Goal: Transaction & Acquisition: Purchase product/service

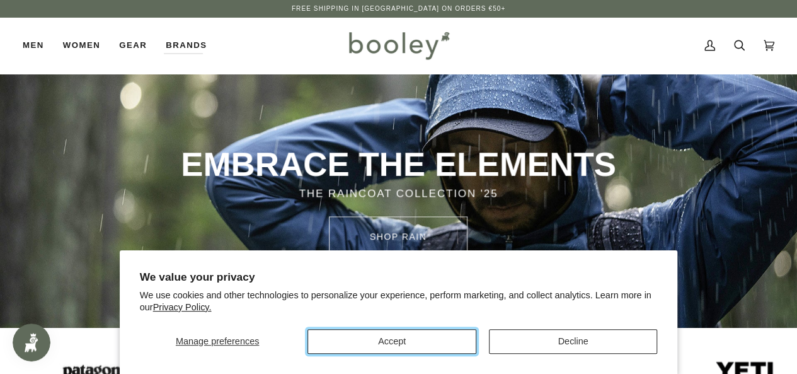
click at [437, 342] on button "Accept" at bounding box center [392, 341] width 168 height 25
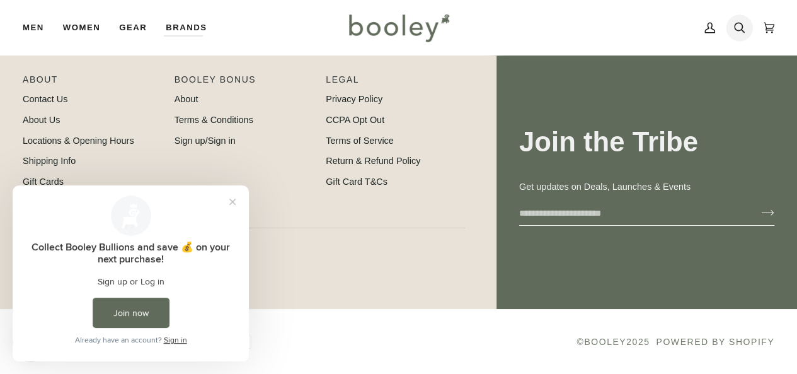
click at [739, 20] on icon at bounding box center [739, 27] width 11 height 19
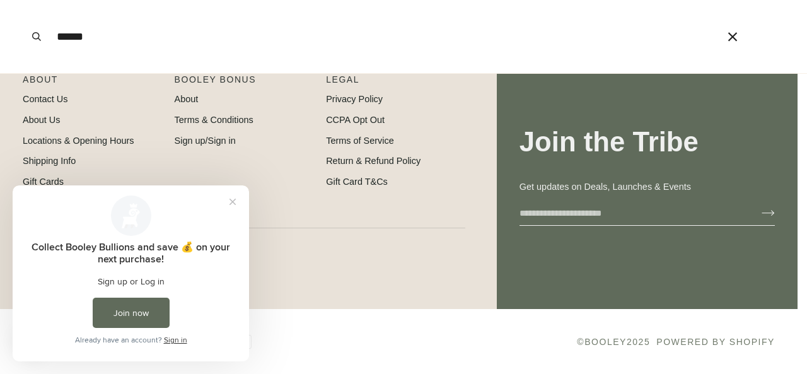
type input "******"
click at [23, 0] on button "Search" at bounding box center [37, 36] width 28 height 73
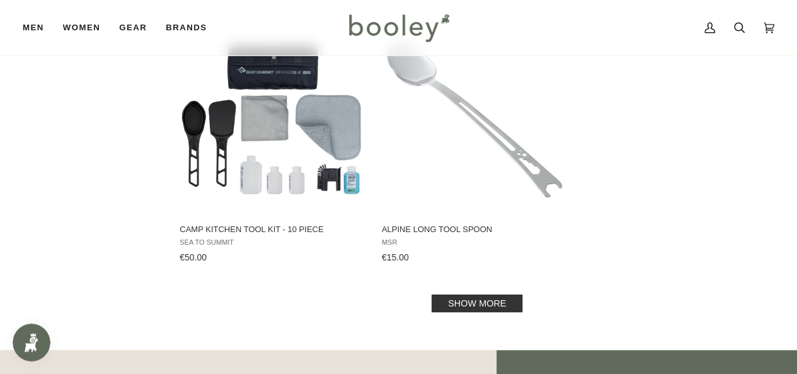
scroll to position [1954, 0]
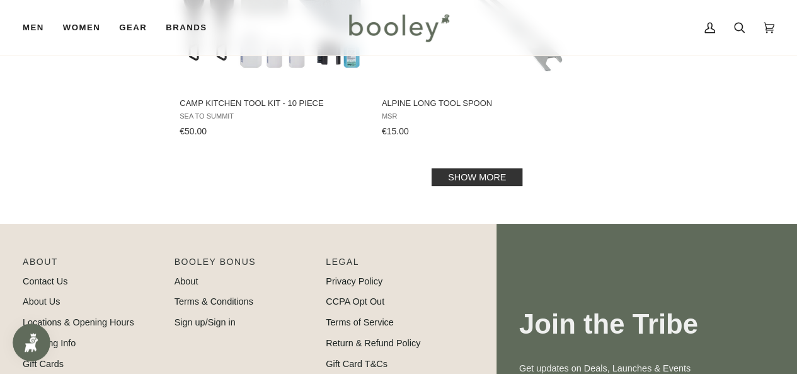
click at [458, 177] on link "Show more" at bounding box center [477, 177] width 91 height 18
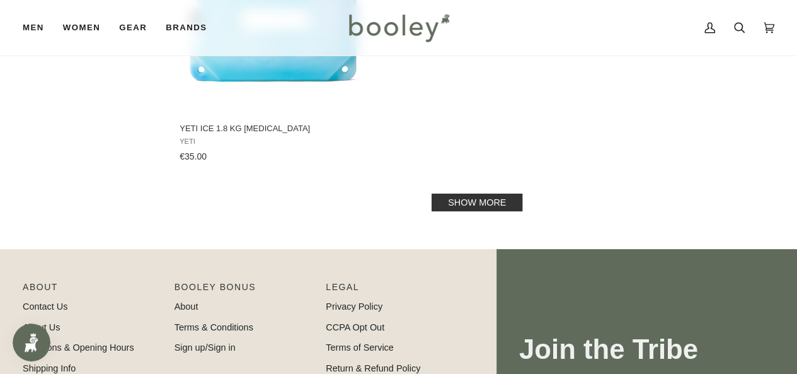
scroll to position [3781, 0]
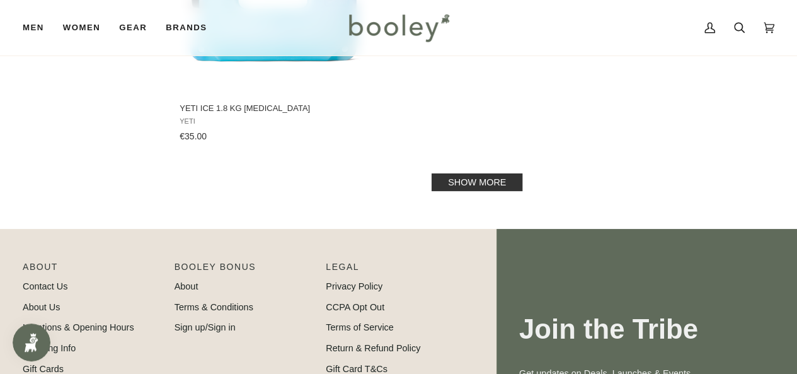
click at [447, 184] on link "Show more" at bounding box center [477, 182] width 91 height 18
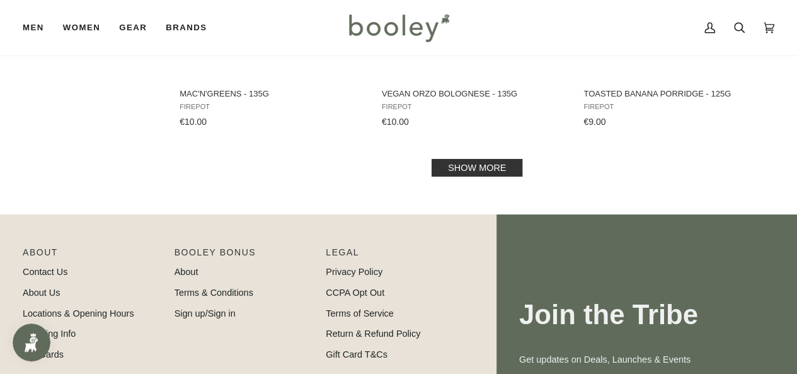
scroll to position [5357, 0]
click at [480, 167] on link "Show more" at bounding box center [477, 168] width 91 height 18
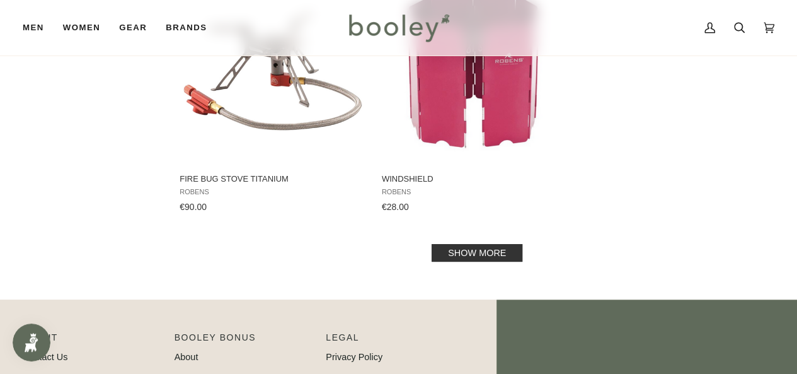
scroll to position [7121, 0]
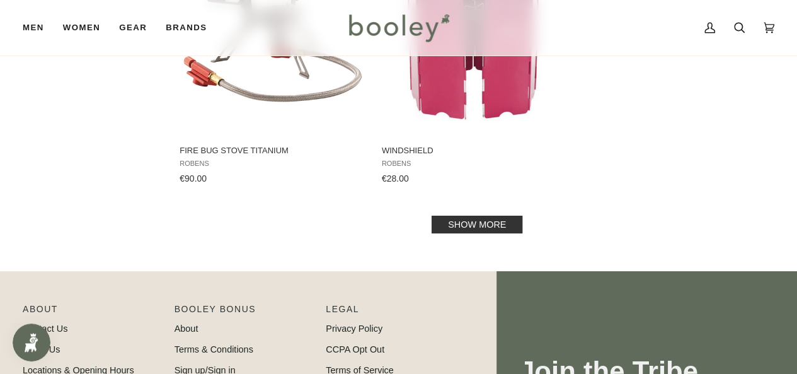
click at [468, 222] on link "Show more" at bounding box center [477, 225] width 91 height 18
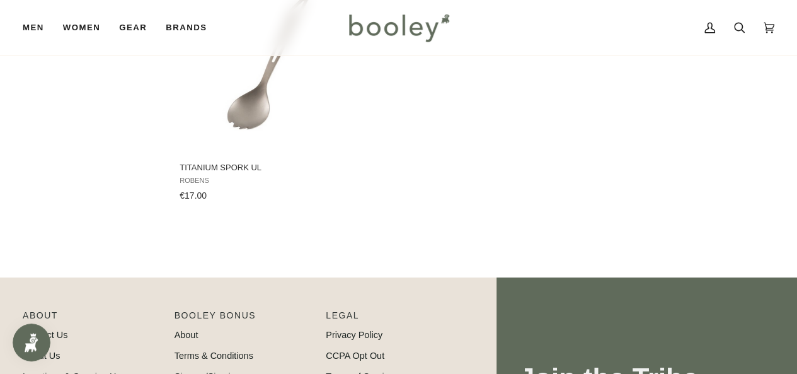
scroll to position [9012, 0]
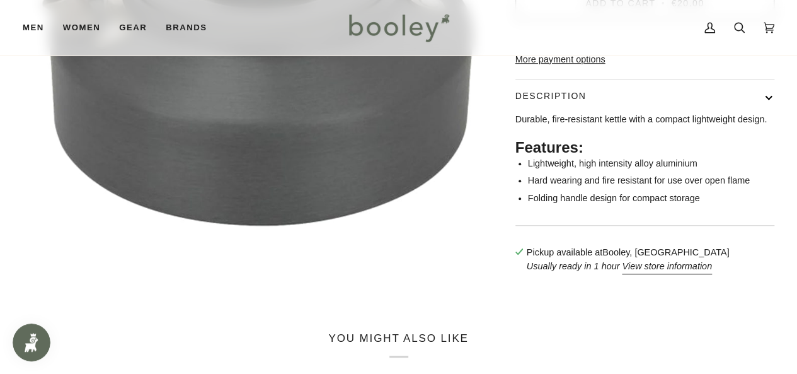
scroll to position [315, 0]
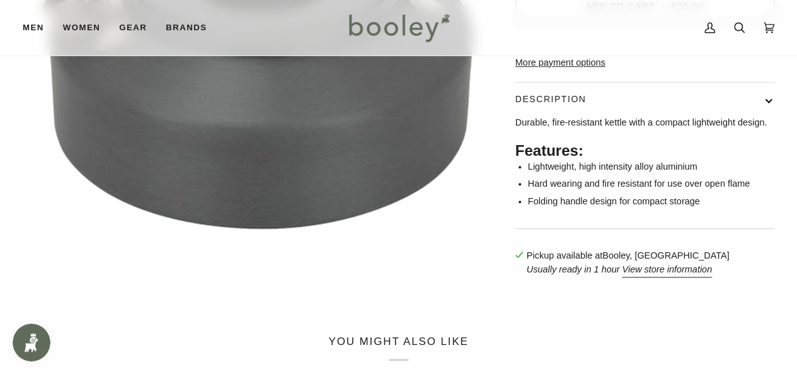
click at [663, 116] on button "Description" at bounding box center [644, 99] width 259 height 33
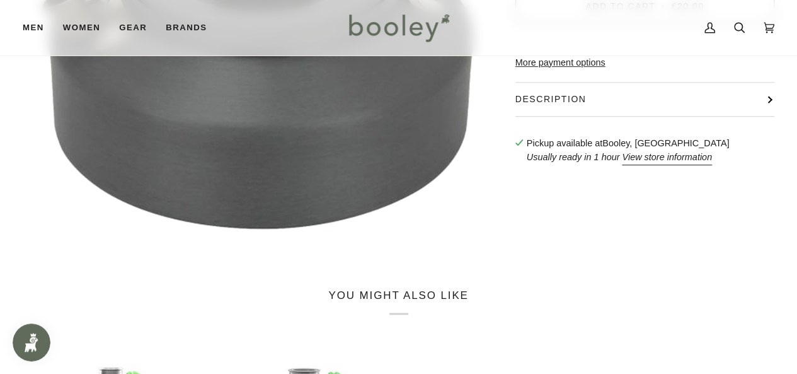
click at [663, 116] on button "Description" at bounding box center [644, 99] width 259 height 33
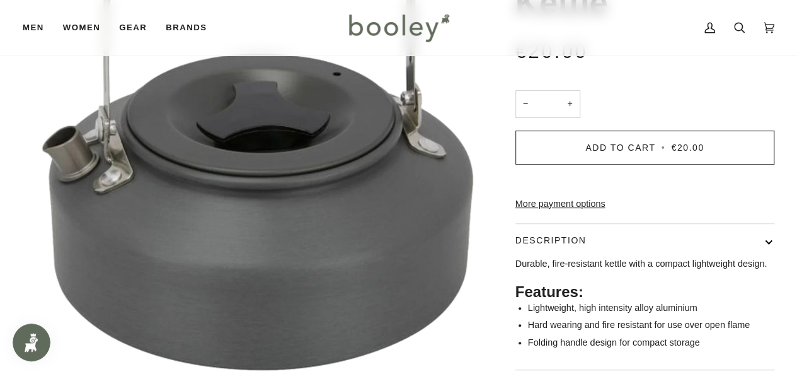
scroll to position [0, 0]
